Goal: Information Seeking & Learning: Learn about a topic

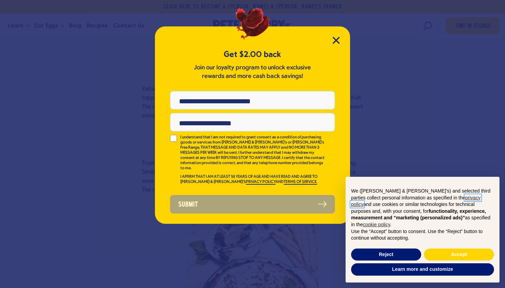
scroll to position [991, 0]
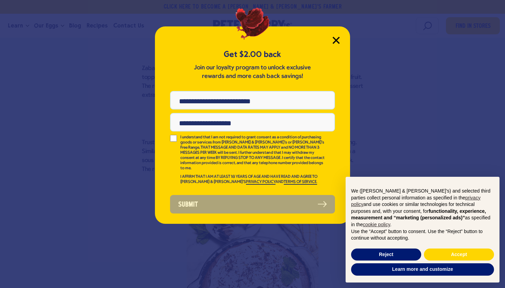
click at [336, 41] on icon "Close Modal" at bounding box center [336, 40] width 6 height 6
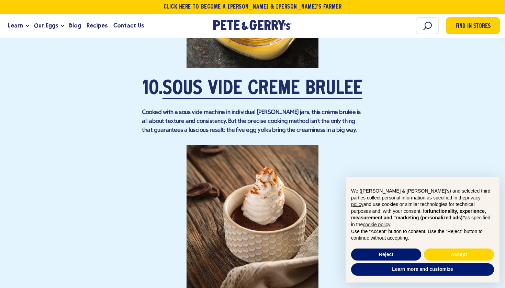
scroll to position [2857, 0]
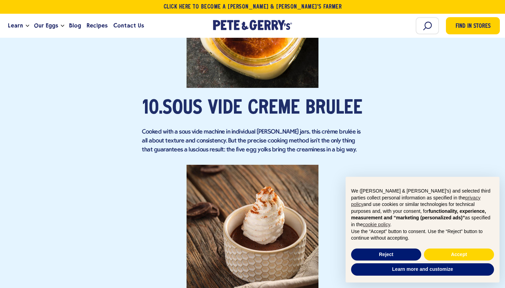
click at [262, 99] on link "Sous Vide Crème Brûlée" at bounding box center [262, 108] width 200 height 19
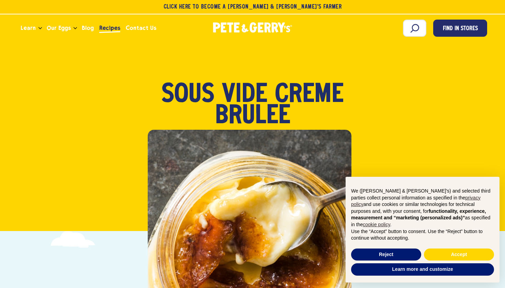
click at [109, 31] on span "Recipes" at bounding box center [109, 28] width 21 height 9
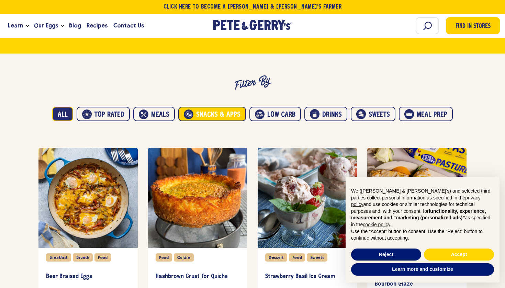
scroll to position [367, 0]
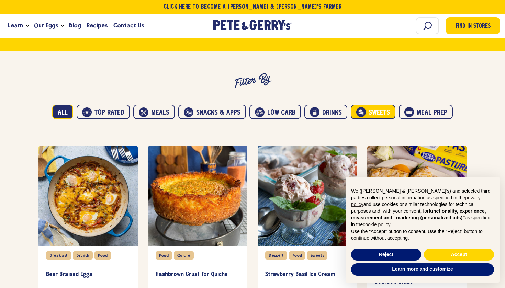
click at [374, 108] on button "Sweets" at bounding box center [373, 112] width 45 height 14
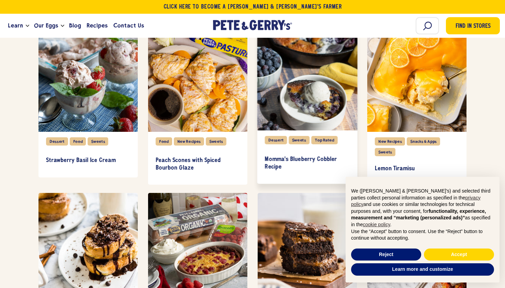
scroll to position [454, 0]
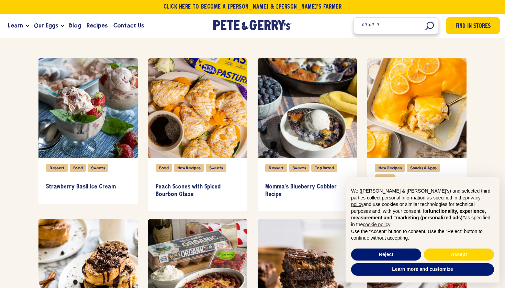
click at [425, 24] on input "Search" at bounding box center [396, 25] width 86 height 17
click at [427, 26] on input "Search" at bounding box center [396, 25] width 86 height 17
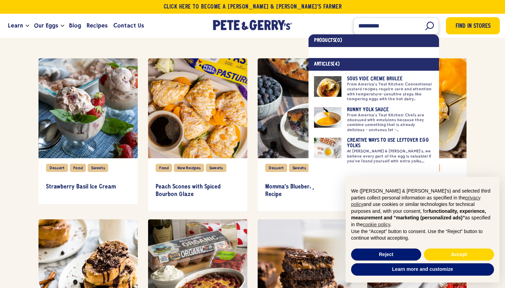
type input "*********"
click at [318, 86] on link at bounding box center [374, 88] width 120 height 25
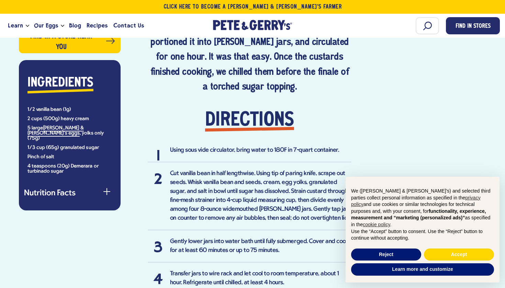
scroll to position [486, 0]
